Goal: Transaction & Acquisition: Purchase product/service

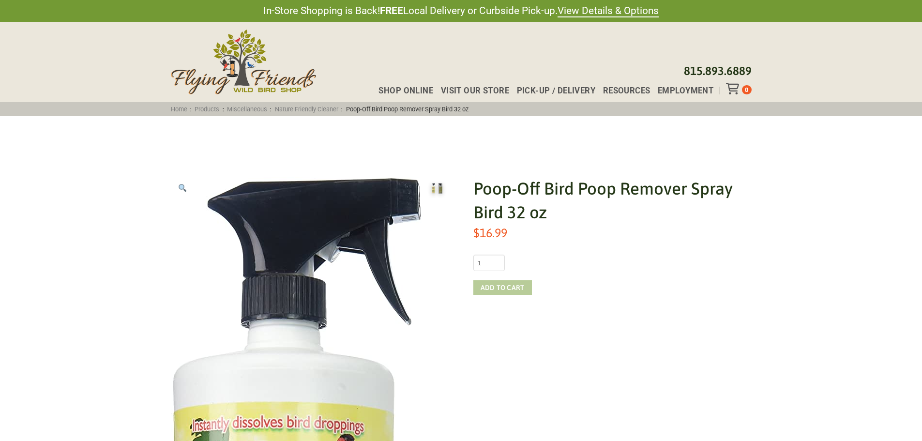
click at [511, 286] on button "Add to cart" at bounding box center [502, 287] width 59 height 15
click at [734, 89] on icon "Toggle Off Canvas Content" at bounding box center [732, 89] width 12 height 12
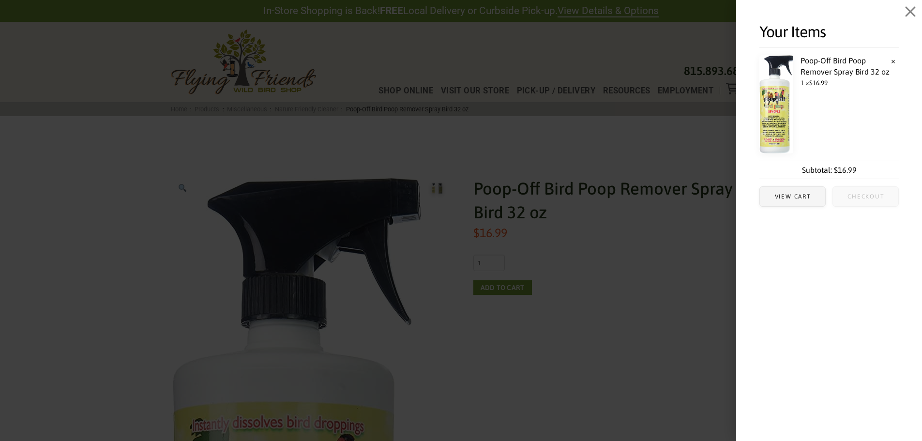
click at [863, 199] on span "Checkout" at bounding box center [865, 197] width 37 height 6
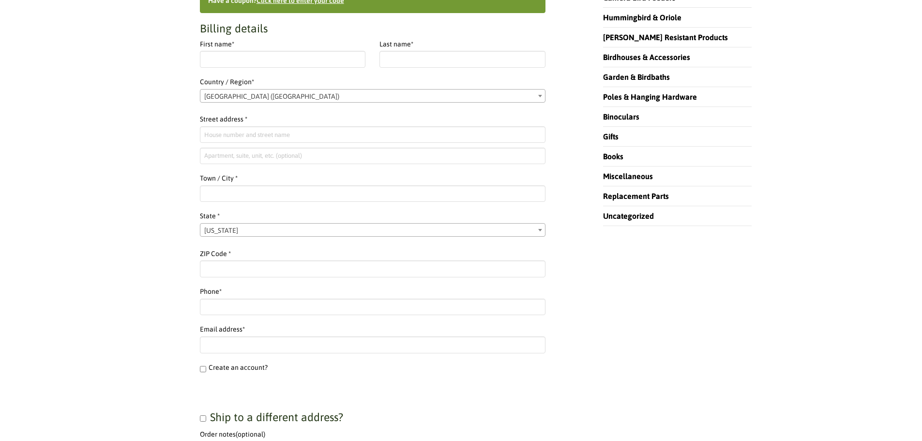
scroll to position [339, 0]
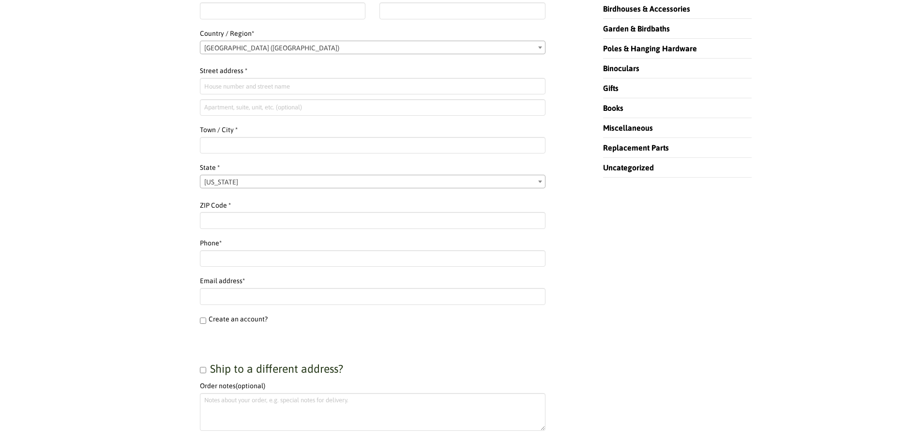
click at [263, 177] on span "[US_STATE]" at bounding box center [372, 182] width 345 height 14
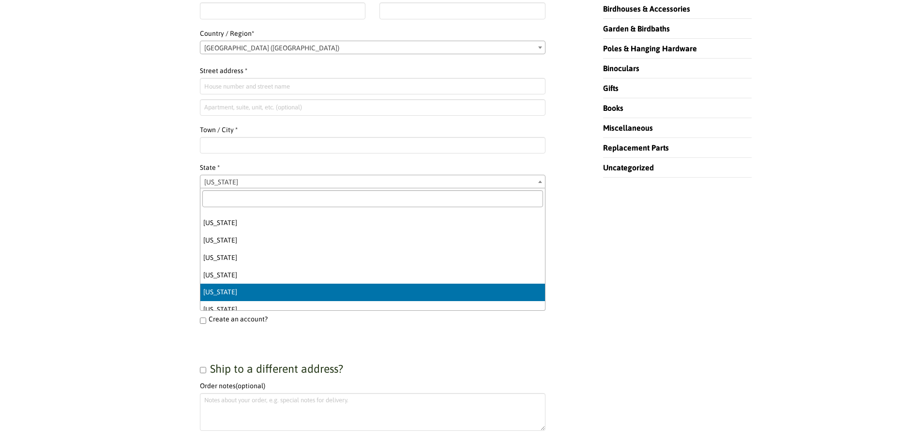
scroll to position [481, 0]
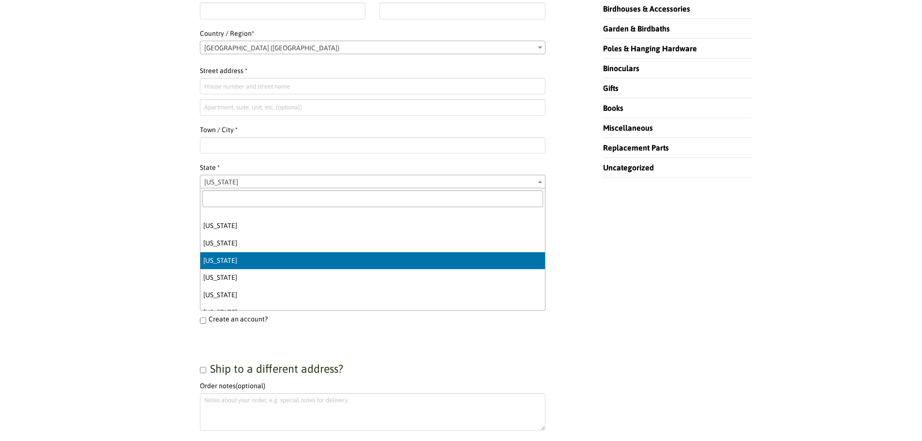
select select "NJ"
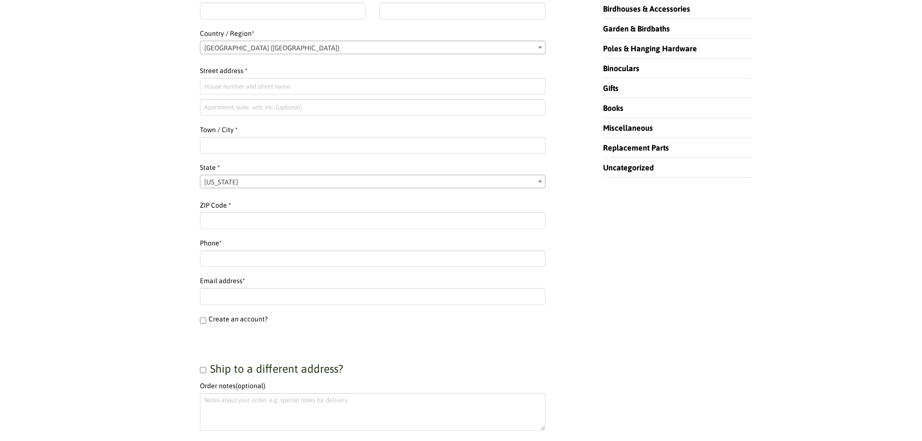
click at [692, 332] on div "Checkout “Poop-Off Bird Poop Remover Spray Bird 32 oz” has been added to your c…" at bounding box center [461, 377] width 581 height 1074
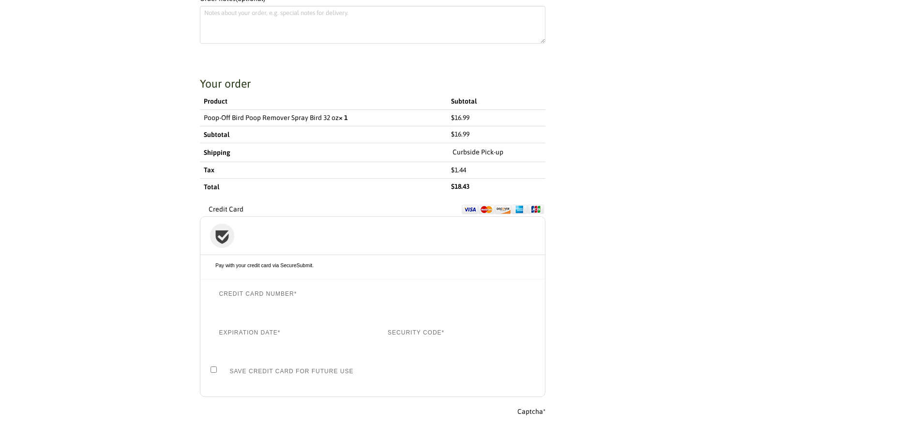
scroll to position [774, 0]
